Goal: Book appointment/travel/reservation

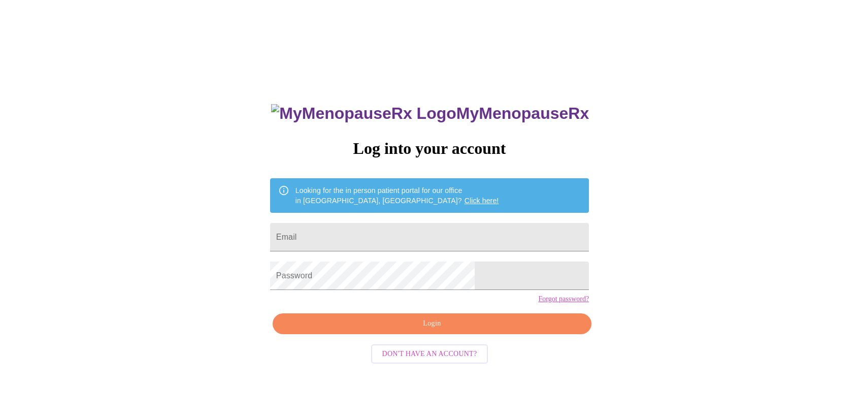
type input "[EMAIL_ADDRESS][DOMAIN_NAME]"
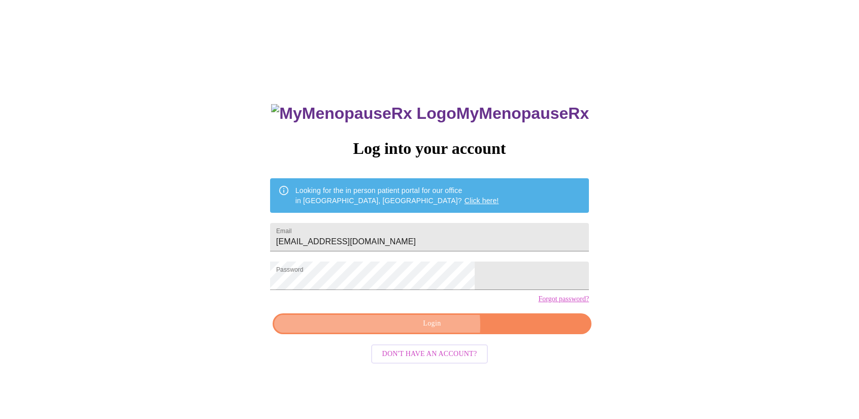
click at [433, 330] on span "Login" at bounding box center [432, 323] width 296 height 13
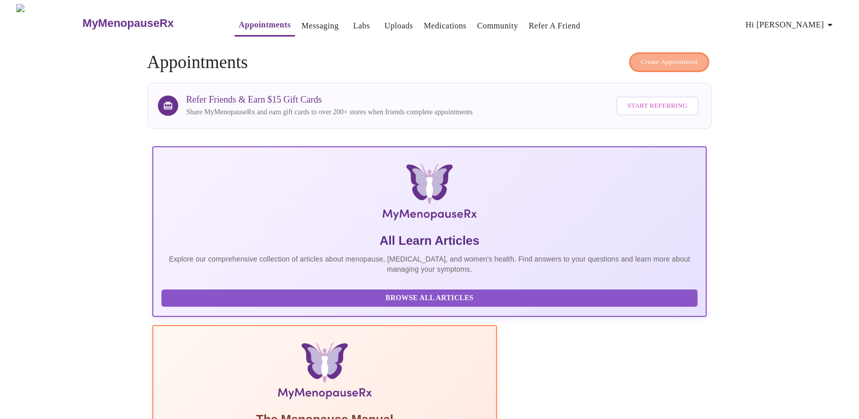
click at [654, 57] on span "Create Appointment" at bounding box center [669, 62] width 57 height 12
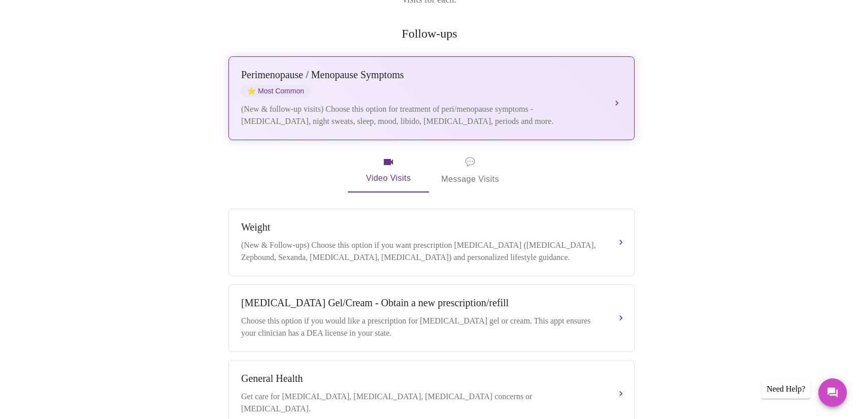
scroll to position [118, 0]
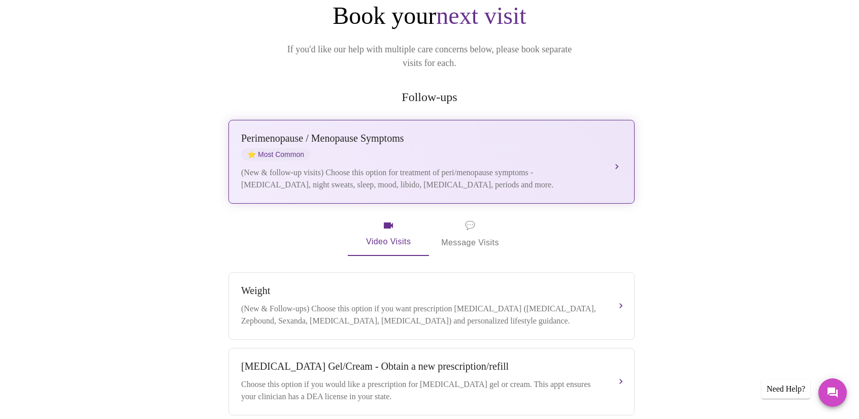
click at [604, 145] on div "Perimenopause / Menopause Symptoms ⭐ Most Common (New & follow-up visits) Choos…" at bounding box center [431, 162] width 381 height 58
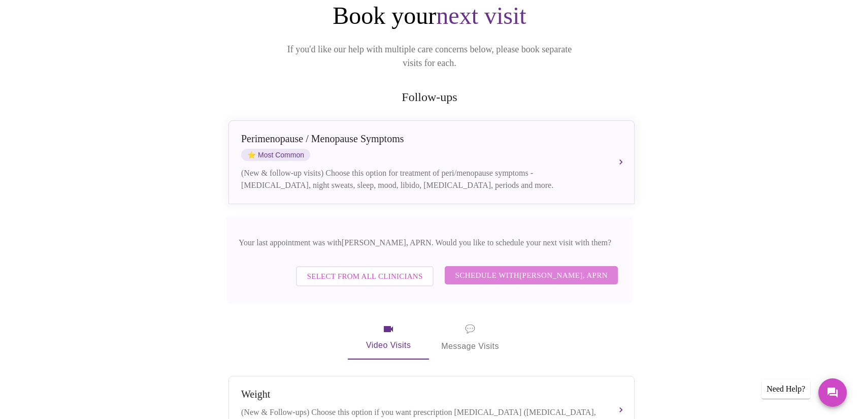
click at [545, 269] on span "Schedule with Emilie McLain, APRN" at bounding box center [531, 275] width 153 height 13
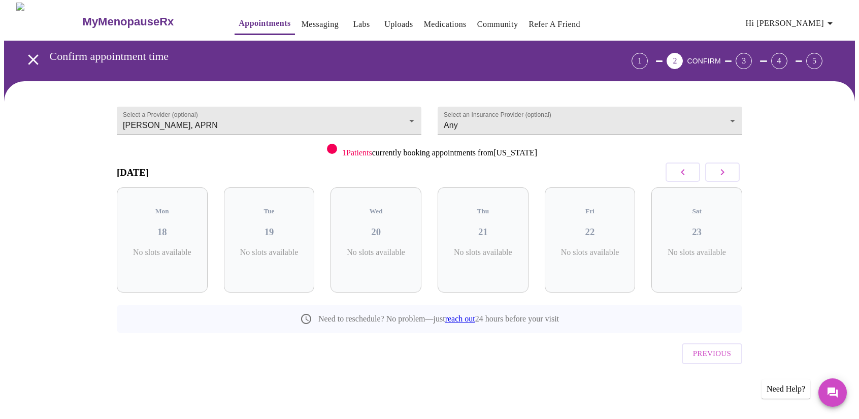
scroll to position [0, 0]
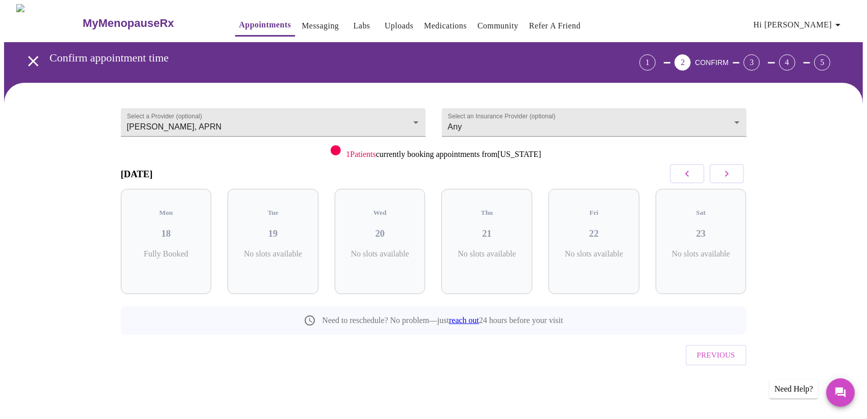
click at [731, 177] on icon "button" at bounding box center [726, 174] width 12 height 12
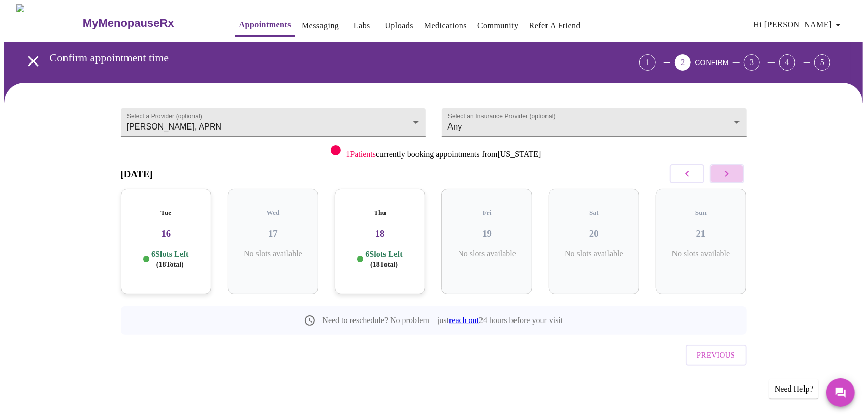
click at [731, 177] on icon "button" at bounding box center [726, 174] width 12 height 12
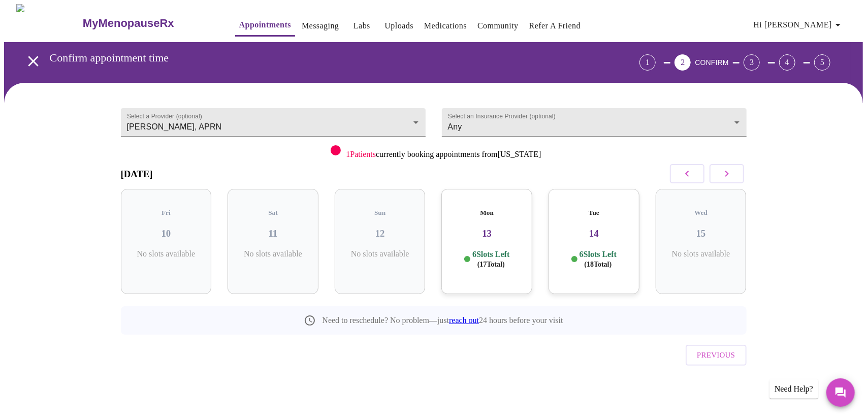
click at [508, 228] on h3 "13" at bounding box center [486, 233] width 75 height 11
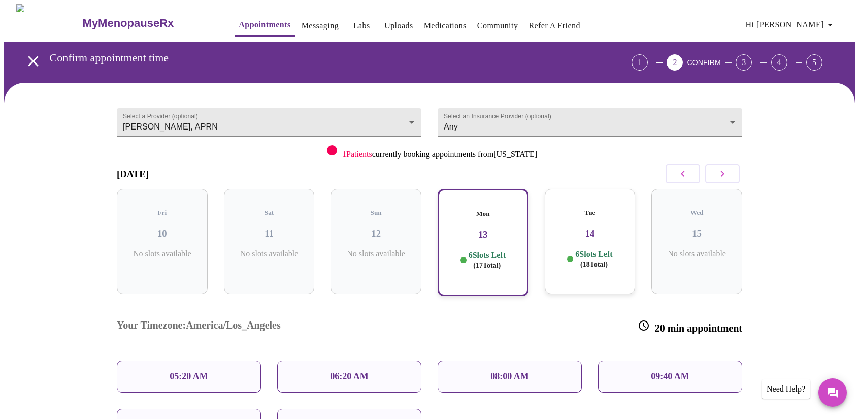
click at [597, 209] on h5 "Tue" at bounding box center [590, 213] width 75 height 8
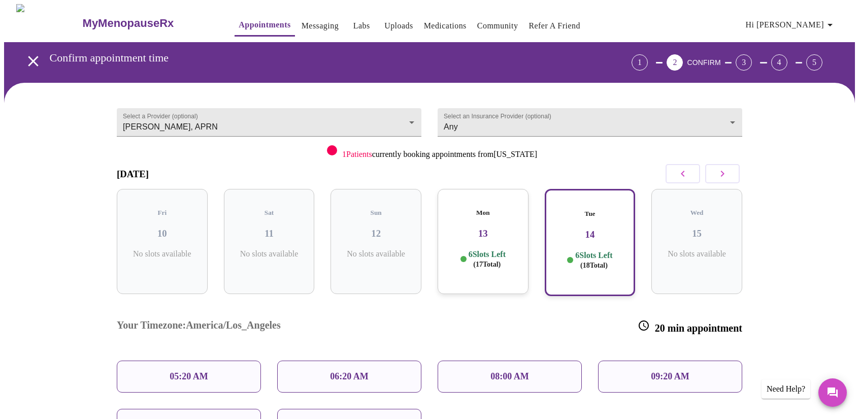
click at [517, 228] on h3 "13" at bounding box center [483, 233] width 75 height 11
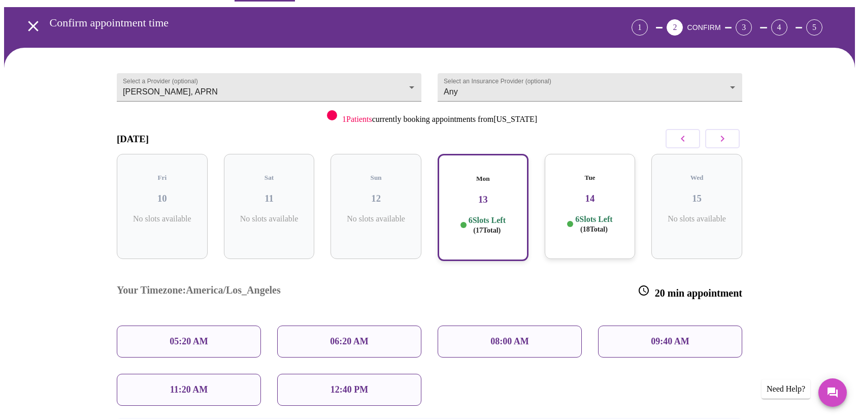
scroll to position [51, 0]
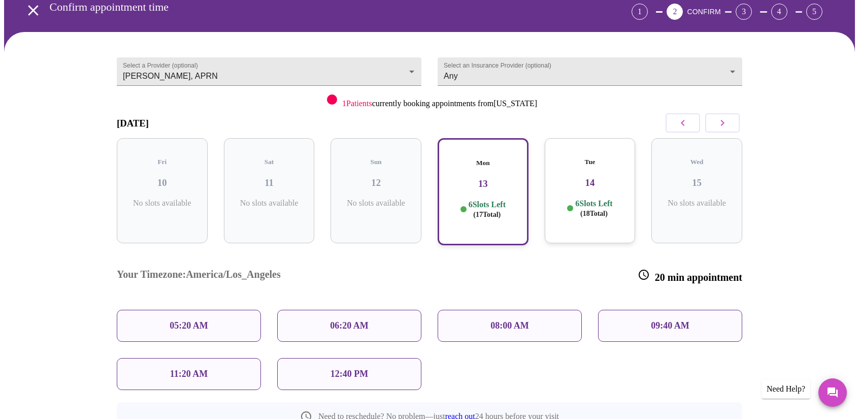
click at [366, 369] on p "12:40 PM" at bounding box center [350, 374] width 38 height 11
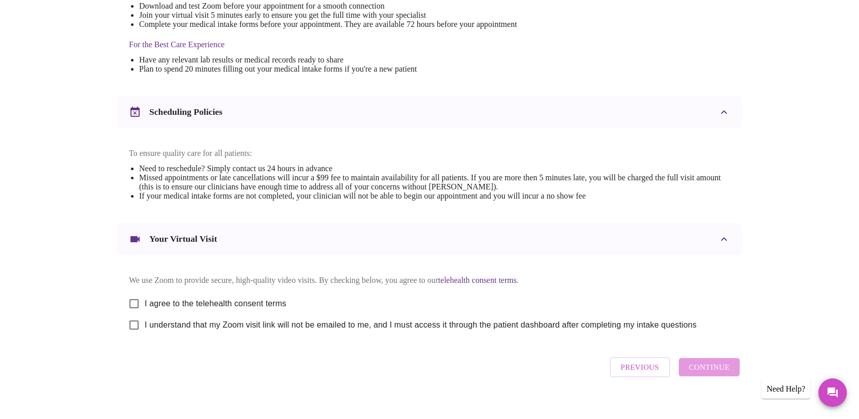
scroll to position [305, 0]
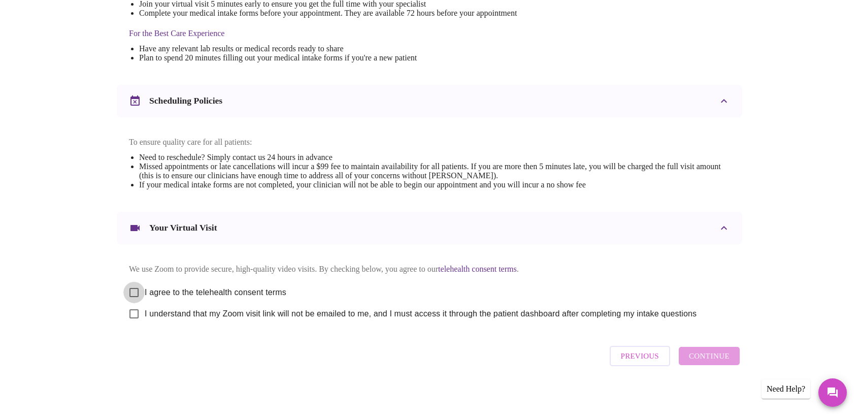
click at [127, 299] on input "I agree to the telehealth consent terms" at bounding box center [133, 292] width 21 height 21
checkbox input "true"
click at [129, 324] on input "I understand that my Zoom visit link will not be emailed to me, and I must acce…" at bounding box center [133, 313] width 21 height 21
checkbox input "true"
click at [710, 363] on span "Continue" at bounding box center [709, 355] width 41 height 13
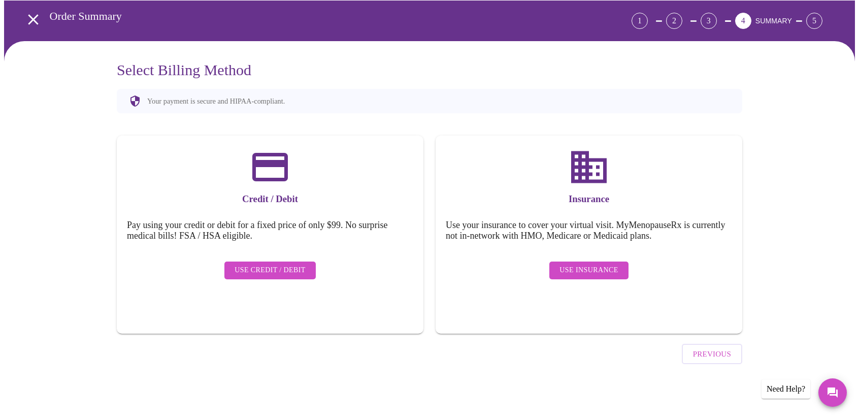
scroll to position [13, 0]
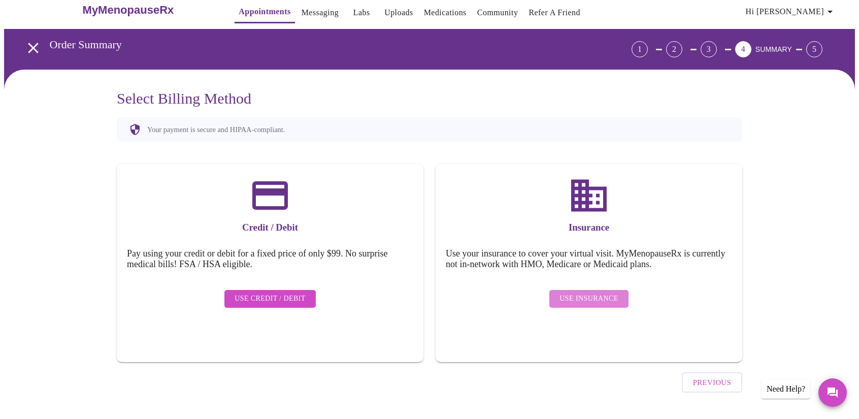
click at [623, 296] on button "Use Insurance" at bounding box center [588, 299] width 79 height 18
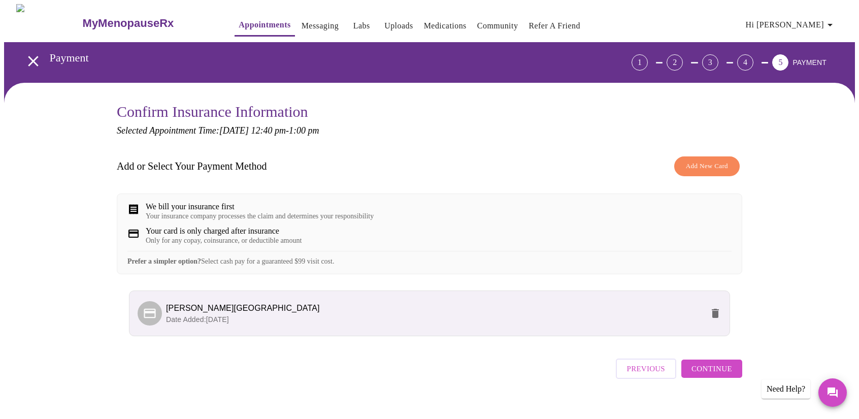
click at [725, 375] on span "Continue" at bounding box center [712, 368] width 41 height 13
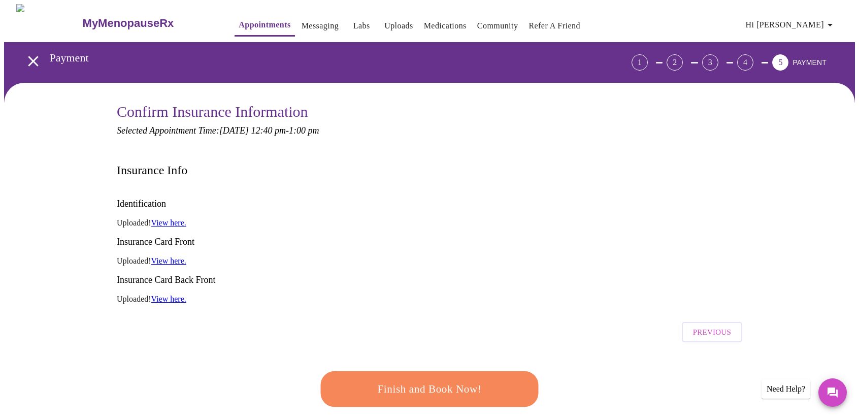
click at [414, 371] on button "Finish and Book Now!" at bounding box center [430, 389] width 218 height 36
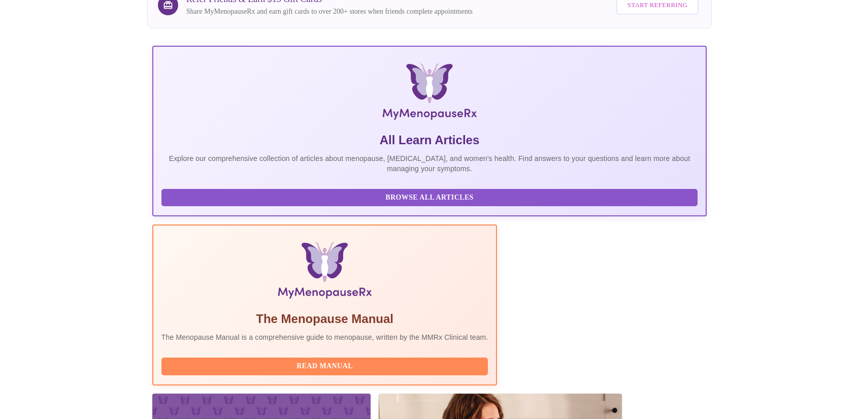
scroll to position [102, 0]
